Goal: Task Accomplishment & Management: Complete application form

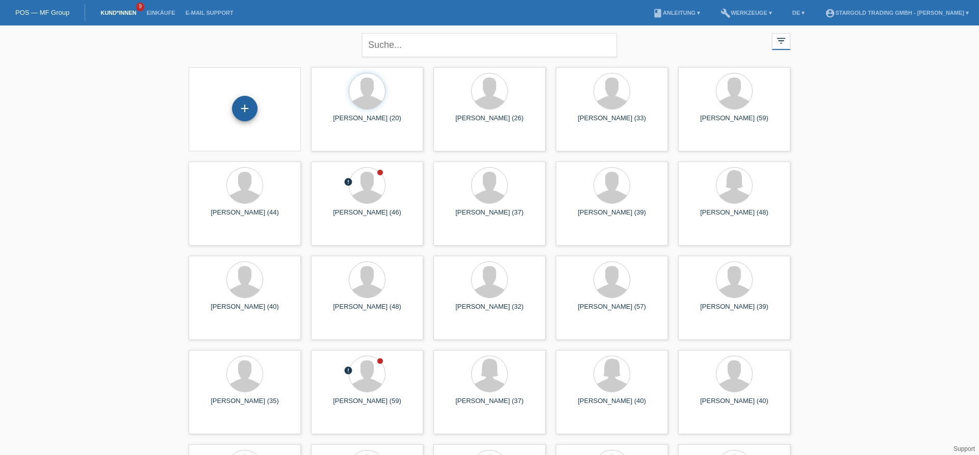
click at [238, 108] on div "+" at bounding box center [244, 108] width 25 height 25
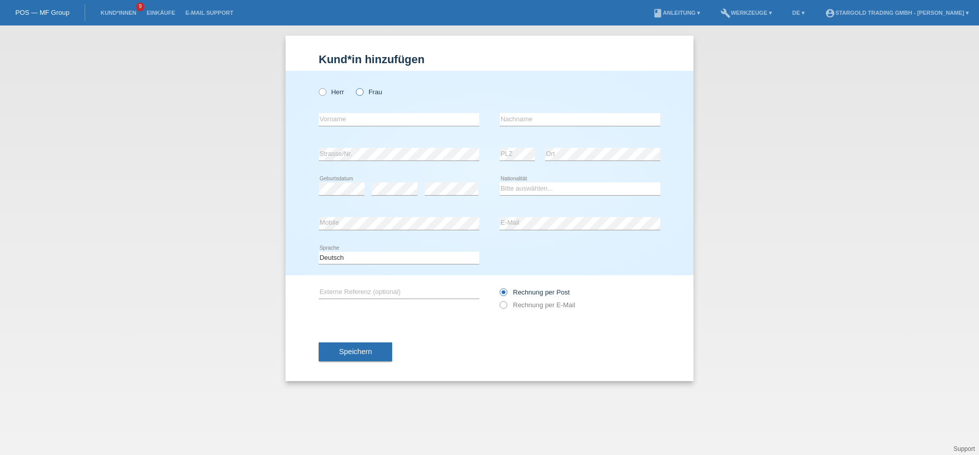
click at [369, 90] on label "Frau" at bounding box center [369, 92] width 26 height 8
click at [362, 90] on input "Frau" at bounding box center [359, 91] width 7 height 7
radio input "true"
click at [436, 121] on input "text" at bounding box center [399, 119] width 161 height 13
paste input "Jasminka"
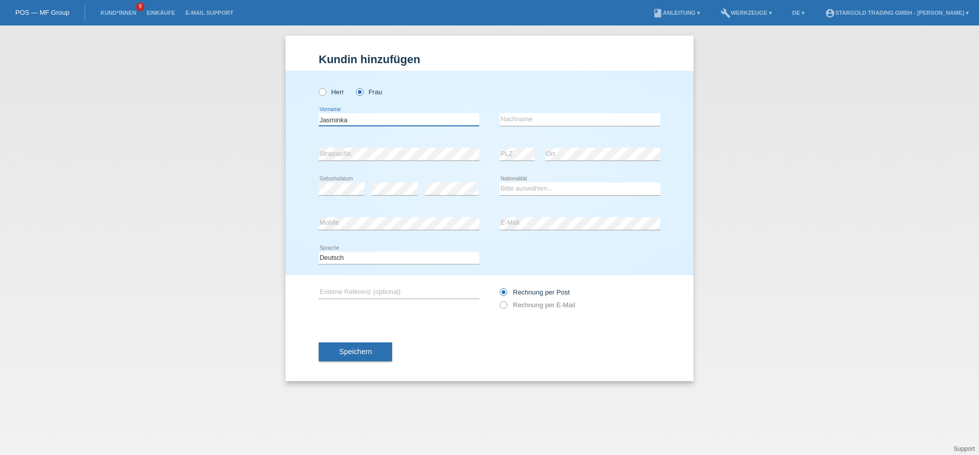
type input "Jasminka"
click at [548, 125] on input "text" at bounding box center [580, 119] width 161 height 13
paste input "Muric"
type input "Muric"
click at [367, 145] on div "error Strasse/Nr." at bounding box center [399, 154] width 161 height 35
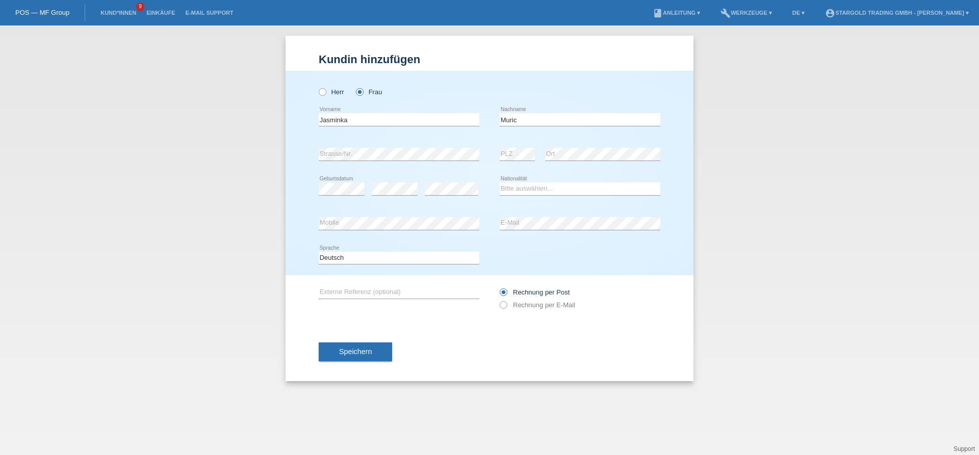
click at [368, 148] on div "error Strasse/Nr." at bounding box center [399, 154] width 161 height 35
click at [347, 196] on div "error Geburtsdatum" at bounding box center [342, 189] width 46 height 35
click at [500, 183] on select "Bitte auswählen... Schweiz Deutschland Liechtenstein Österreich ------------ Af…" at bounding box center [580, 189] width 161 height 12
click option "Bhutan" at bounding box center [0, 0] width 0 height 0
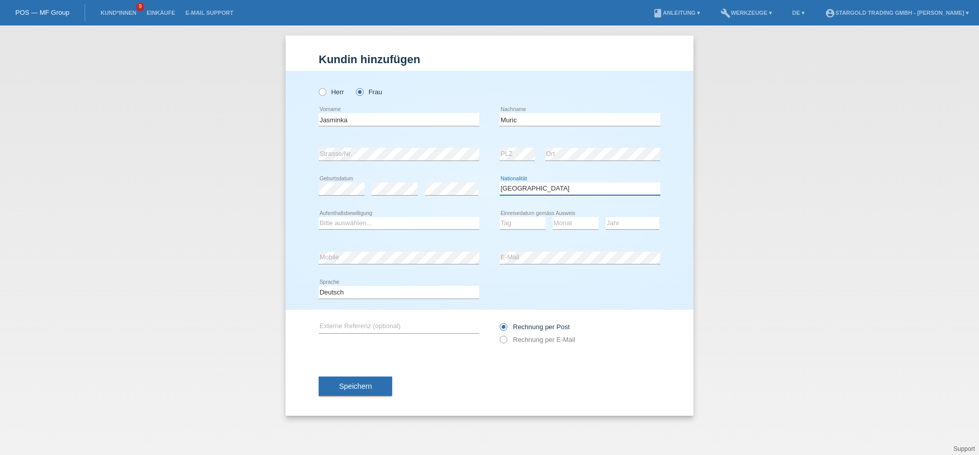
click at [500, 183] on select "Bitte auswählen... Schweiz Deutschland Liechtenstein Österreich ------------ Af…" at bounding box center [580, 189] width 161 height 12
select select "BA"
click option "Bosnien und Herzegowina" at bounding box center [0, 0] width 0 height 0
click at [319, 217] on select "Bitte auswählen... C B B - Flüchtlingsstatus Andere" at bounding box center [399, 223] width 161 height 12
select select "B"
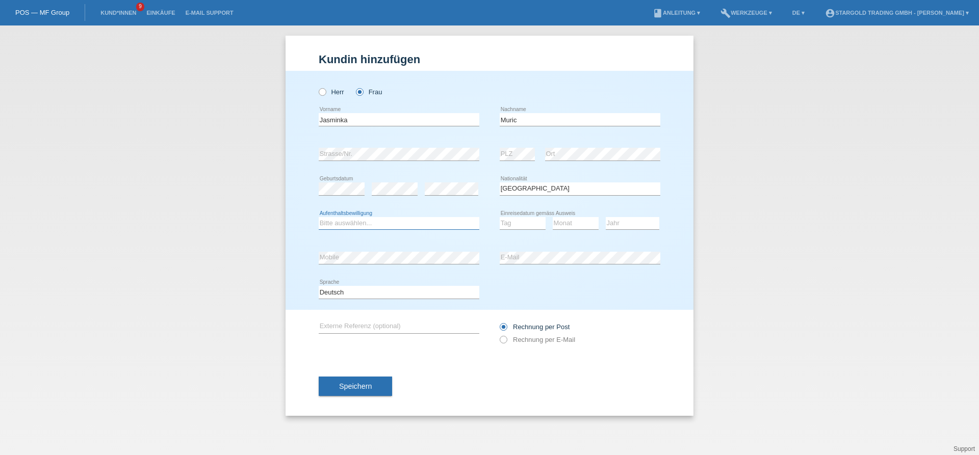
click option "B" at bounding box center [0, 0] width 0 height 0
click at [319, 217] on select "Bitte auswählen... C B B - Flüchtlingsstatus Andere" at bounding box center [399, 223] width 161 height 12
click at [810, 212] on div "Kund*in hinzufügen Kunde hinzufügen Kundin hinzufügen Herr Frau Jasminka error …" at bounding box center [489, 240] width 979 height 430
click at [500, 217] on select "Tag 01 02 03 04 05 06 07 08 09 10 11" at bounding box center [523, 223] width 46 height 12
select select "28"
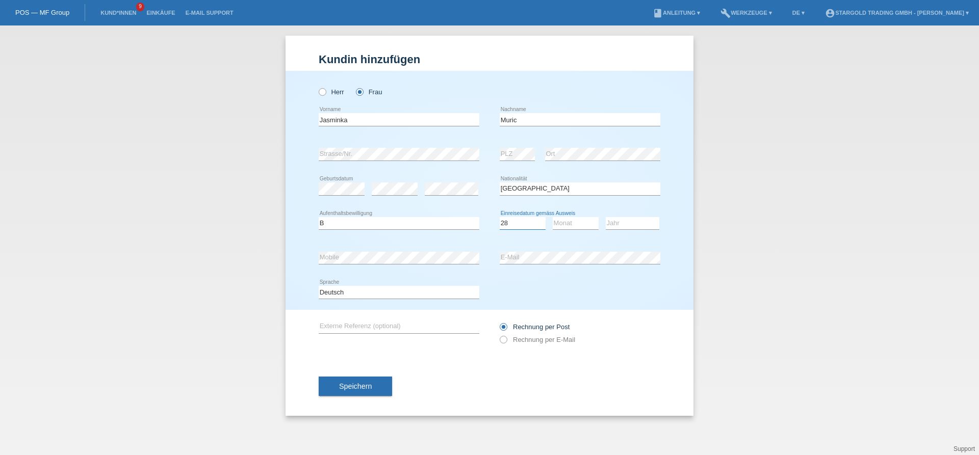
click option "28" at bounding box center [0, 0] width 0 height 0
click at [553, 217] on select "Monat 01 02 03 04 05 06 07 08 09 10 11" at bounding box center [576, 223] width 46 height 12
select select "08"
click option "08" at bounding box center [0, 0] width 0 height 0
click at [606, 217] on select "Jahr 2025 2024 2023 2022 2021 2020 2019 2018 2017 2016 2015 2014 2013 2012 2011…" at bounding box center [633, 223] width 54 height 12
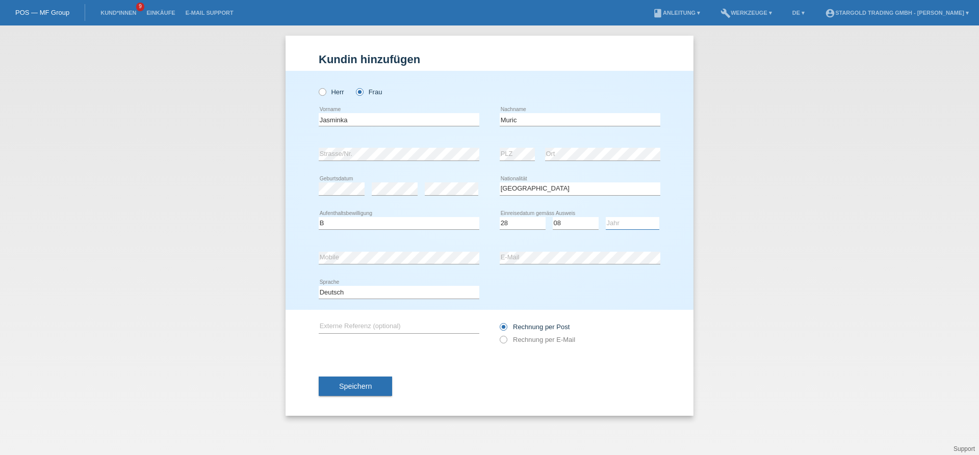
select select "2014"
click option "2014" at bounding box center [0, 0] width 0 height 0
click at [535, 338] on label "Rechnung per E-Mail" at bounding box center [537, 340] width 75 height 8
click at [506, 338] on input "Rechnung per E-Mail" at bounding box center [503, 342] width 7 height 13
radio input "true"
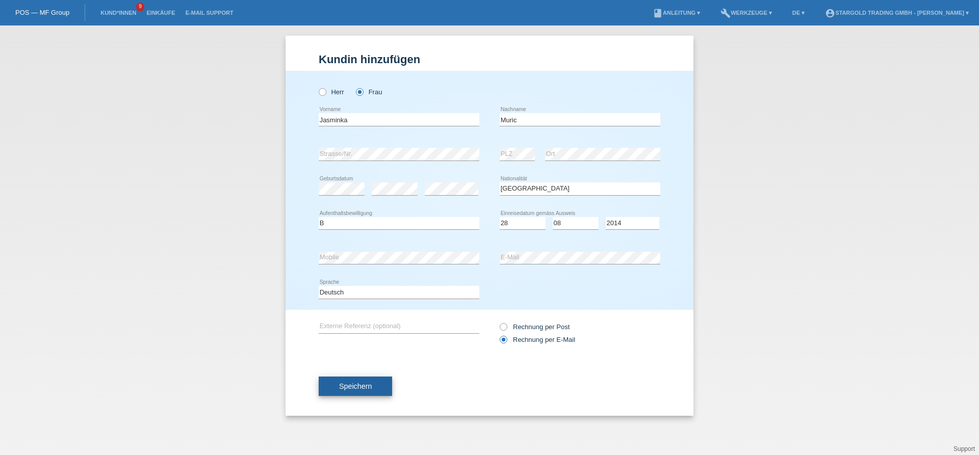
click at [370, 389] on span "Speichern" at bounding box center [355, 386] width 33 height 8
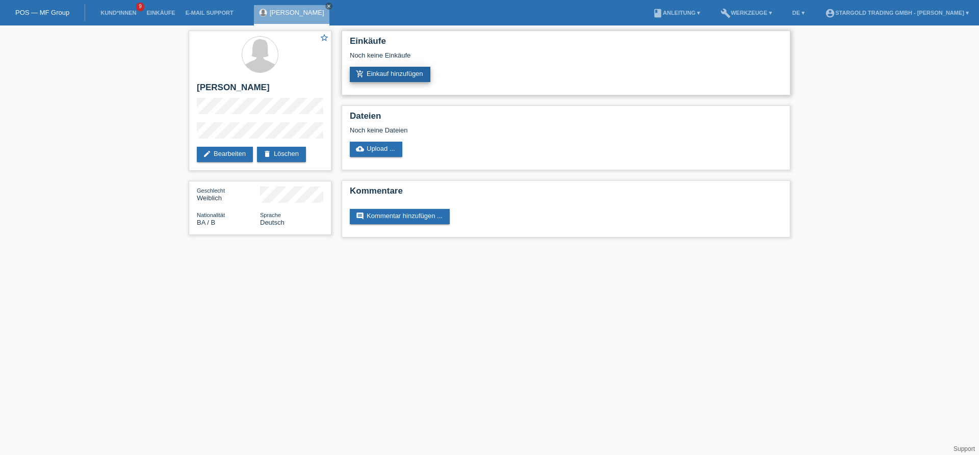
click at [402, 68] on link "add_shopping_cart Einkauf hinzufügen" at bounding box center [390, 74] width 81 height 15
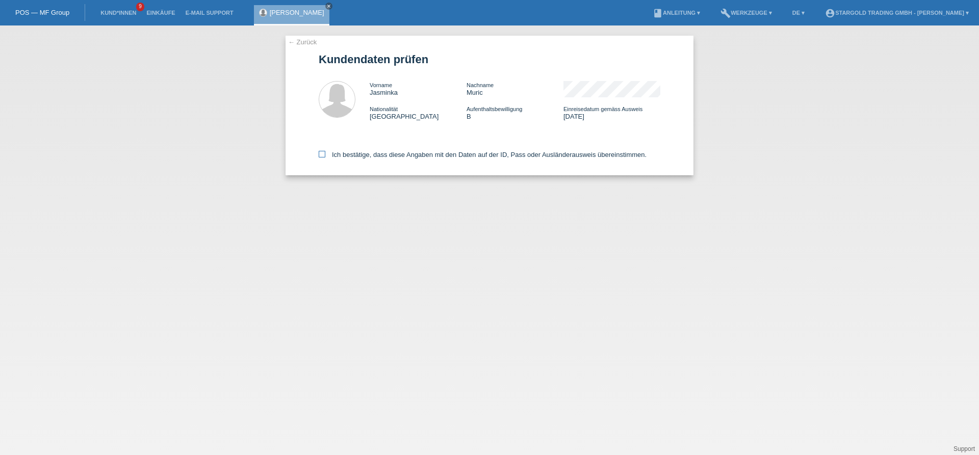
click at [355, 153] on label "Ich bestätige, dass diese Angaben mit den Daten auf der ID, Pass oder Ausländer…" at bounding box center [483, 155] width 328 height 8
click at [325, 153] on input "Ich bestätige, dass diese Angaben mit den Daten auf der ID, Pass oder Ausländer…" at bounding box center [322, 154] width 7 height 7
checkbox input "true"
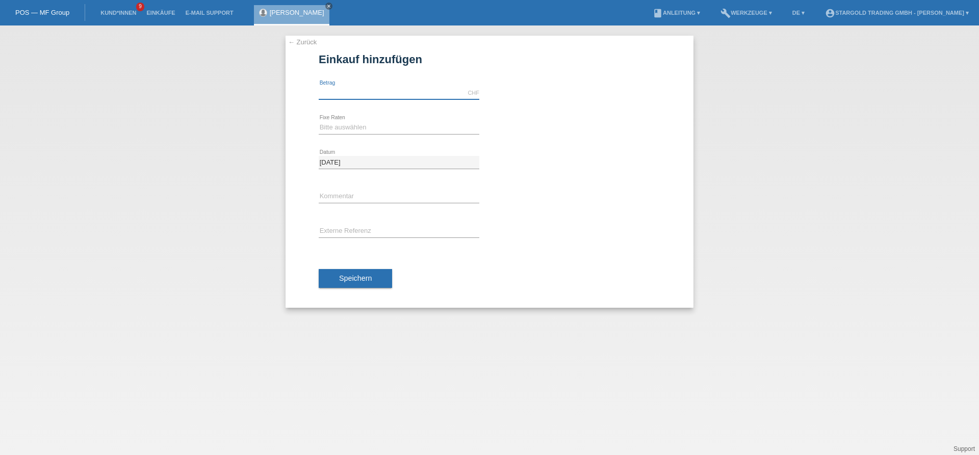
click at [387, 92] on input "text" at bounding box center [399, 93] width 161 height 13
type input "7290.00"
click at [319, 121] on select "Bitte auswählen 6 Raten 12 Raten 18 Raten 24 Raten 36 Raten 48 Raten" at bounding box center [399, 127] width 161 height 12
select select "497"
click option "48 Raten" at bounding box center [0, 0] width 0 height 0
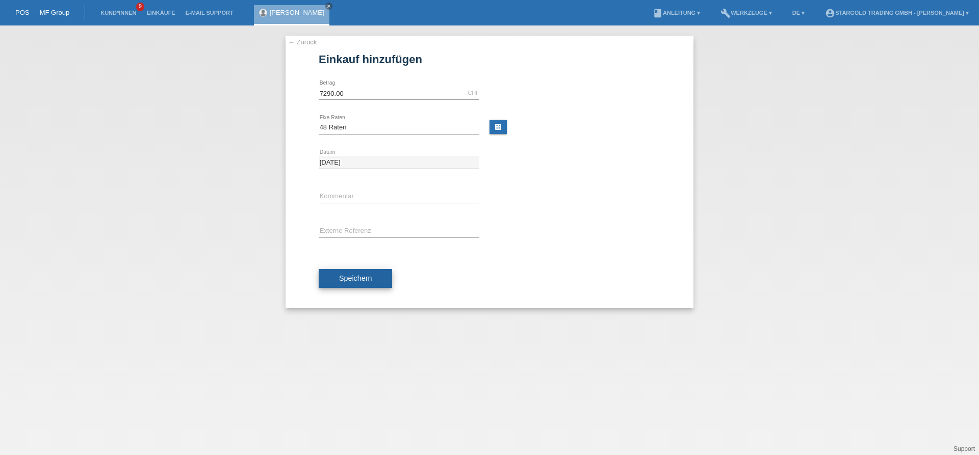
click at [361, 275] on span "Speichern" at bounding box center [355, 278] width 33 height 8
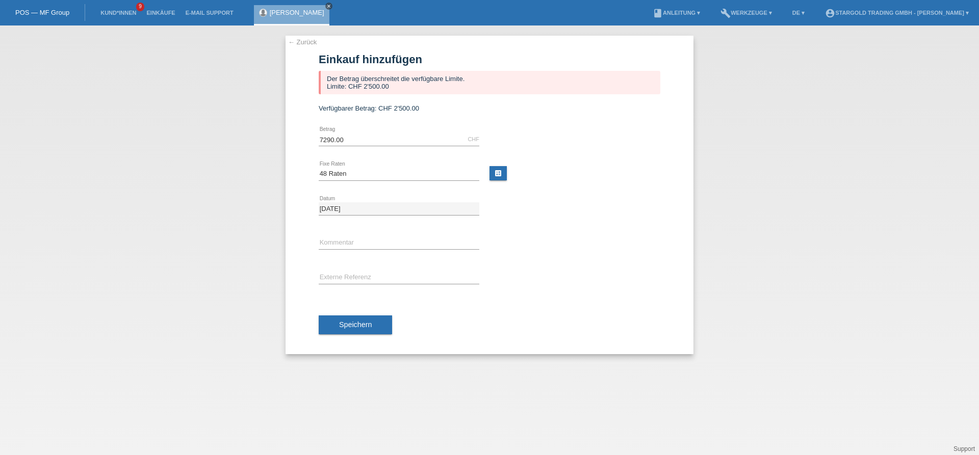
click at [326, 7] on icon "close" at bounding box center [328, 6] width 5 height 5
click at [49, 7] on div "POS — MF Group" at bounding box center [42, 12] width 85 height 17
click at [51, 10] on link "POS — MF Group" at bounding box center [42, 13] width 54 height 8
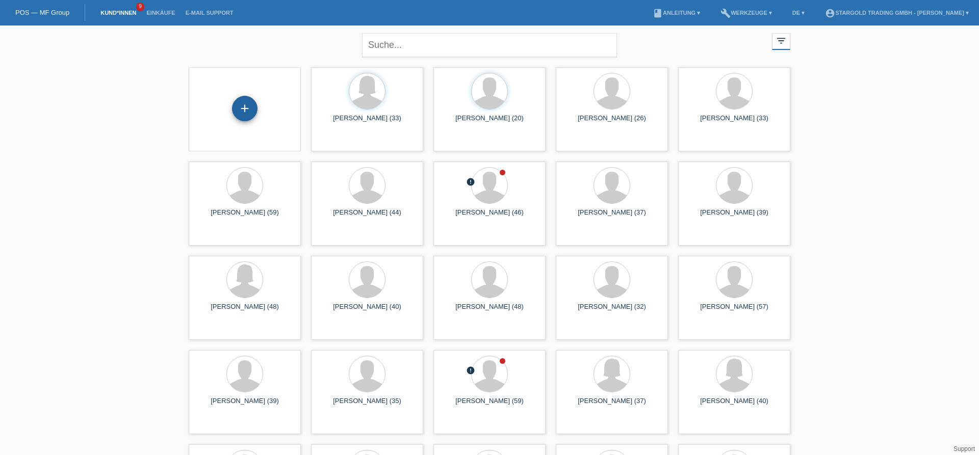
click at [250, 99] on div "+" at bounding box center [244, 108] width 25 height 25
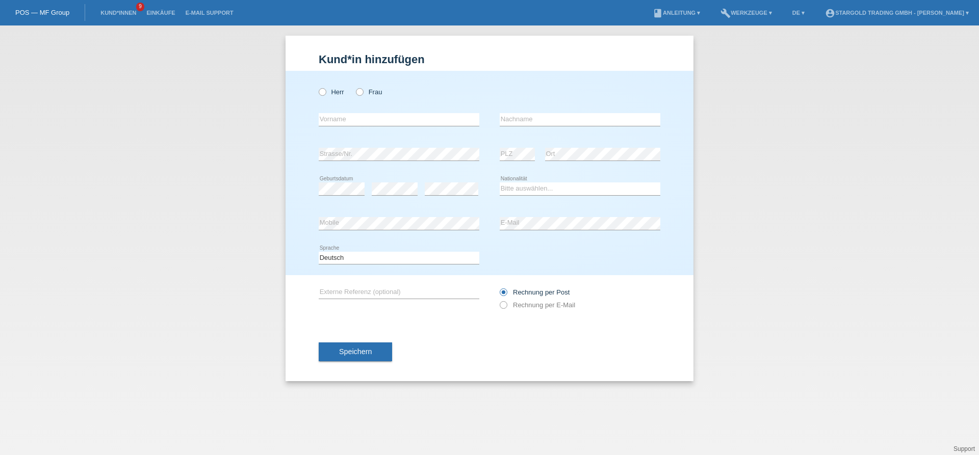
click at [325, 88] on div "Herr Frau" at bounding box center [399, 92] width 161 height 21
click at [317, 87] on icon at bounding box center [317, 87] width 0 height 0
click at [325, 90] on input "Herr" at bounding box center [322, 91] width 7 height 7
radio input "true"
click at [453, 123] on input "text" at bounding box center [399, 119] width 161 height 13
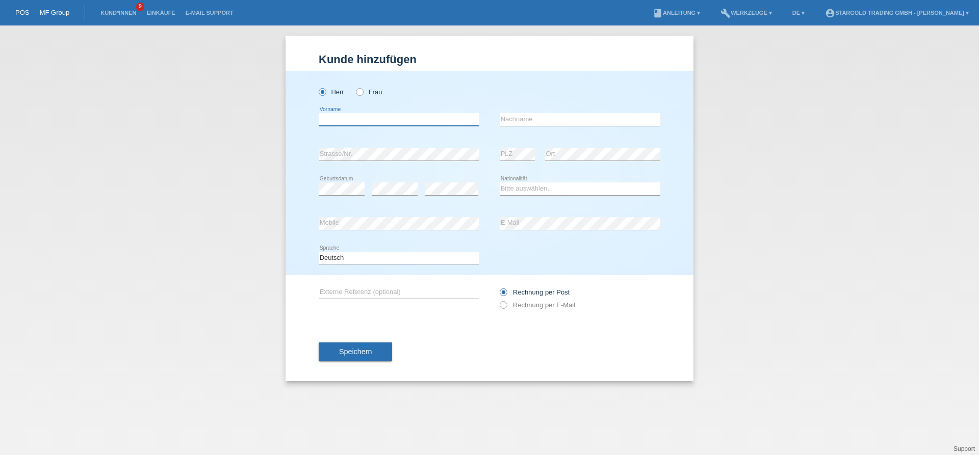
paste input "Enes"
type input "Enes"
click at [582, 116] on input "text" at bounding box center [580, 119] width 161 height 13
paste input "Özyürek"
type input "Özyürek"
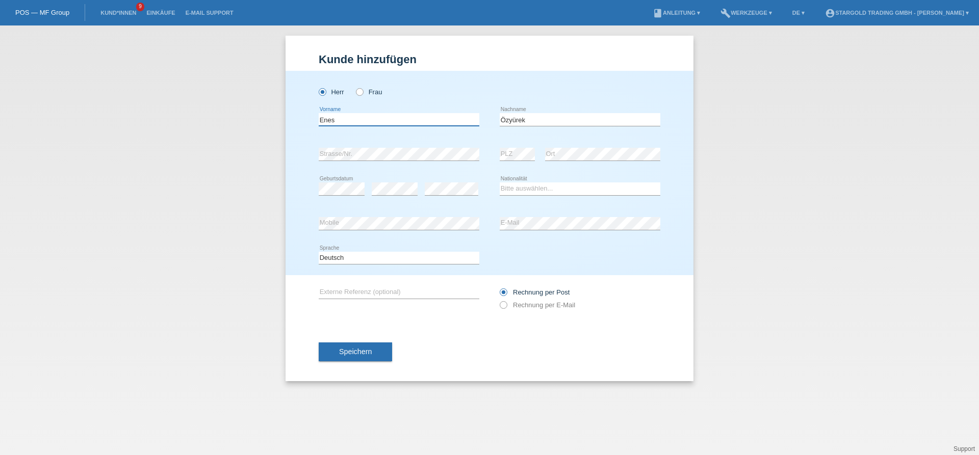
click at [367, 119] on input "Enes" at bounding box center [399, 119] width 161 height 13
type input "[PERSON_NAME]"
click at [441, 161] on div "error Strasse/Nr." at bounding box center [399, 154] width 161 height 13
click at [500, 183] on select "Bitte auswählen... Schweiz Deutschland Liechtenstein Österreich ------------ Af…" at bounding box center [580, 189] width 161 height 12
select select "CH"
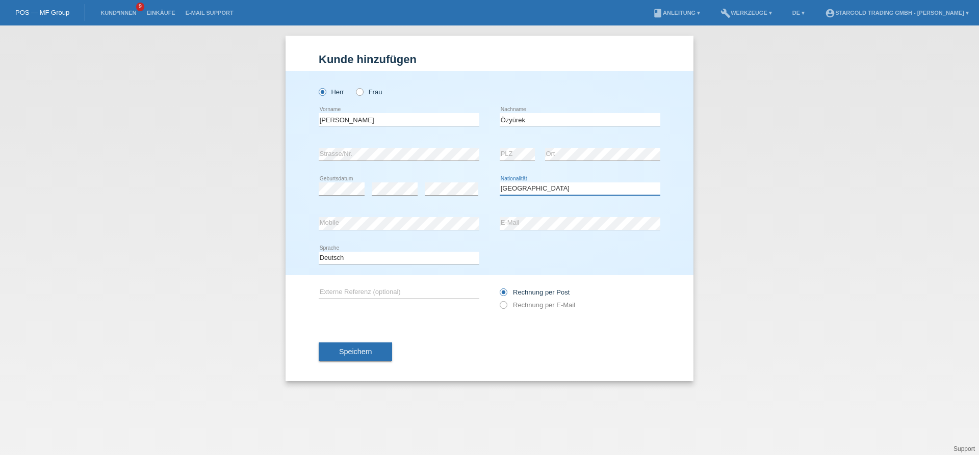
click option "[GEOGRAPHIC_DATA]" at bounding box center [0, 0] width 0 height 0
click at [536, 304] on label "Rechnung per E-Mail" at bounding box center [537, 305] width 75 height 8
click at [506, 304] on input "Rechnung per E-Mail" at bounding box center [503, 307] width 7 height 13
radio input "true"
click at [358, 350] on span "Speichern" at bounding box center [355, 352] width 33 height 8
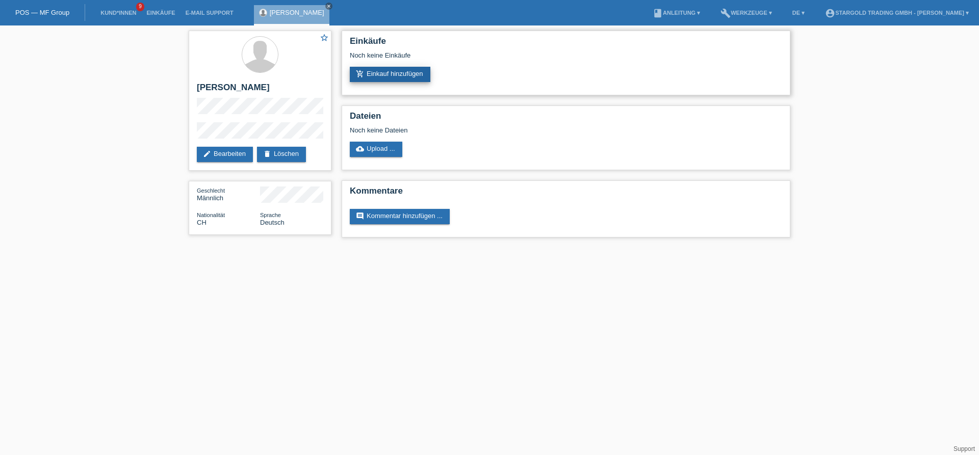
click at [390, 74] on link "add_shopping_cart Einkauf hinzufügen" at bounding box center [390, 74] width 81 height 15
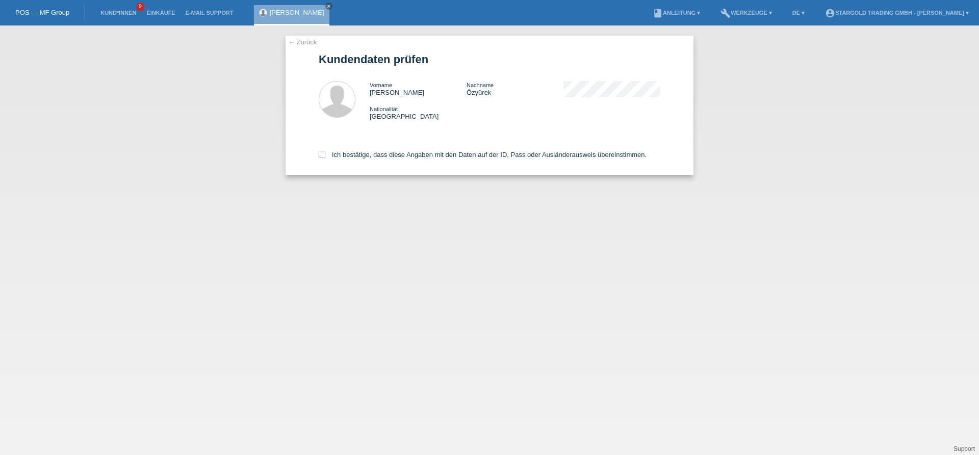
drag, startPoint x: 391, startPoint y: 147, endPoint x: 391, endPoint y: 163, distance: 15.8
click at [391, 148] on div "Ich bestätige, dass diese Angaben mit den Daten auf der ID, Pass oder Ausländer…" at bounding box center [490, 153] width 342 height 45
click at [391, 163] on div "Ich bestätige, dass diese Angaben mit den Daten auf der ID, Pass oder Ausländer…" at bounding box center [490, 153] width 342 height 45
click at [391, 162] on div "Ich bestätige, dass diese Angaben mit den Daten auf der ID, Pass oder Ausländer…" at bounding box center [490, 153] width 342 height 45
click at [394, 157] on label "Ich bestätige, dass diese Angaben mit den Daten auf der ID, Pass oder Ausländer…" at bounding box center [483, 155] width 328 height 8
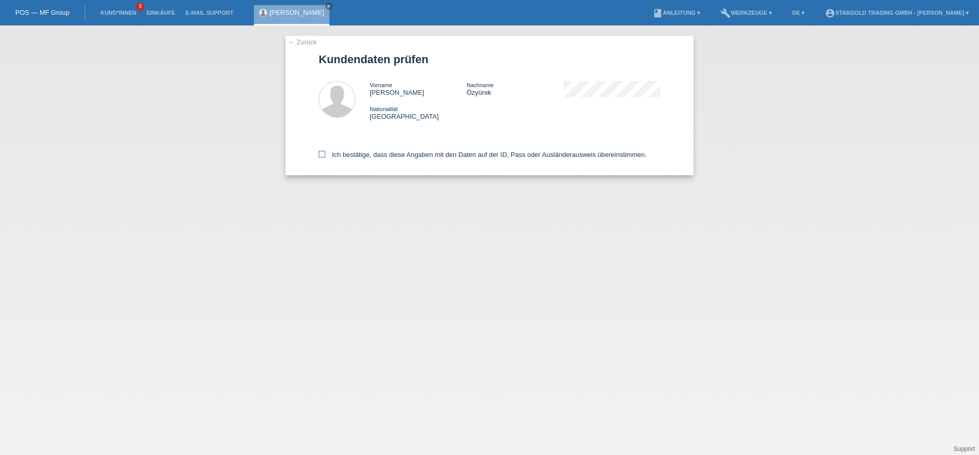
click at [325, 157] on input "Ich bestätige, dass diese Angaben mit den Daten auf der ID, Pass oder Ausländer…" at bounding box center [322, 154] width 7 height 7
checkbox input "true"
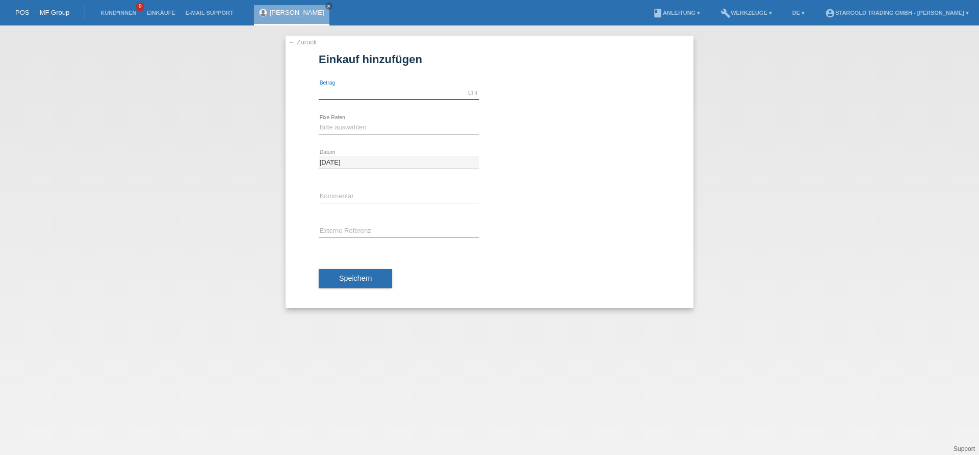
click at [365, 88] on input "text" at bounding box center [399, 93] width 161 height 13
type input "7700.00"
click at [319, 121] on select "Bitte auswählen 6 Raten 12 Raten 18 Raten 24 Raten 36 Raten 48 Raten" at bounding box center [399, 127] width 161 height 12
select select "497"
click option "48 Raten" at bounding box center [0, 0] width 0 height 0
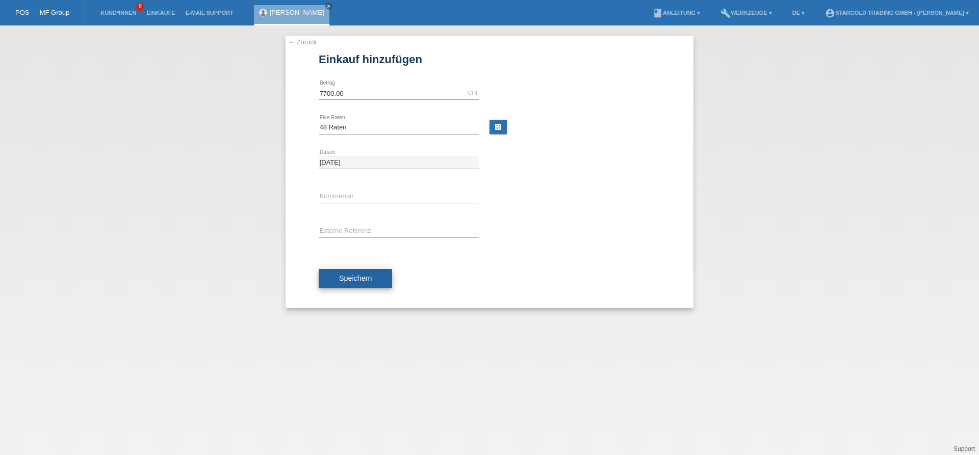
click at [365, 282] on span "Speichern" at bounding box center [355, 278] width 33 height 8
